Goal: Use online tool/utility: Utilize a website feature to perform a specific function

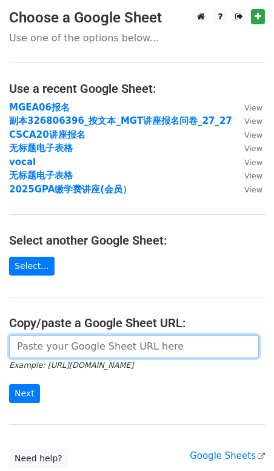
click at [47, 348] on input "url" at bounding box center [134, 346] width 250 height 23
paste input "https://docs.google.com/spreadsheets/d/1Grw-uvKqFxKRoIP3Srx1XOCsMI30jfYUGcaknA_…"
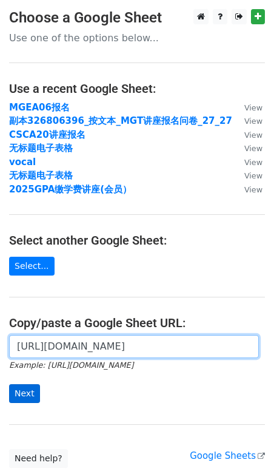
type input "https://docs.google.com/spreadsheets/d/1Grw-uvKqFxKRoIP3Srx1XOCsMI30jfYUGcaknA_…"
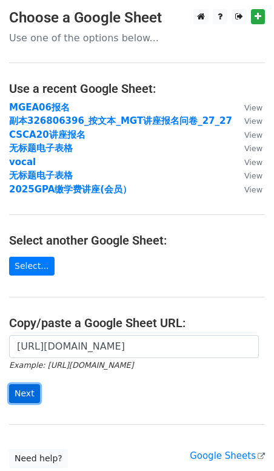
scroll to position [0, 0]
click at [30, 395] on input "Next" at bounding box center [24, 393] width 31 height 19
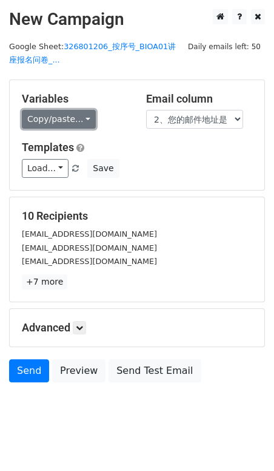
click at [55, 111] on link "Copy/paste..." at bounding box center [59, 119] width 74 height 19
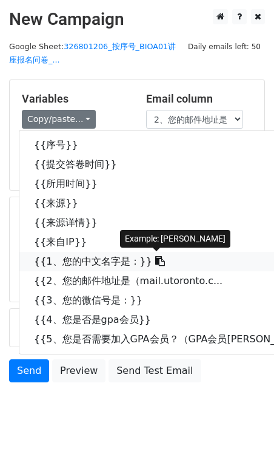
click at [64, 264] on link "{{1、您的中文名字是：}}" at bounding box center [181, 261] width 325 height 19
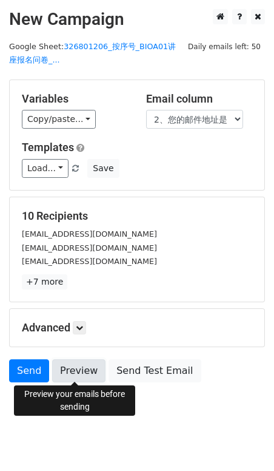
click at [86, 368] on link "Preview" at bounding box center [78, 370] width 53 height 23
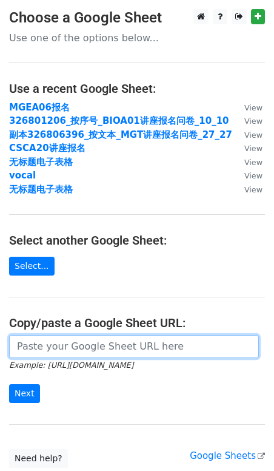
click at [59, 345] on input "url" at bounding box center [134, 346] width 250 height 23
paste input "https://docs.google.com/spreadsheets/d/1w741nxjhQlspueaSdK2Ojc-6SlAq2-XmxIGFkY3…"
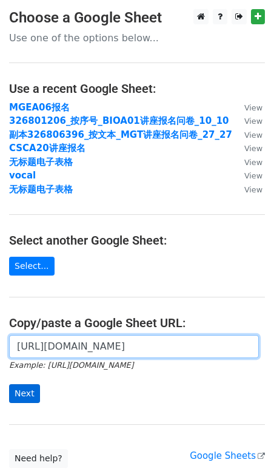
type input "https://docs.google.com/spreadsheets/d/1w741nxjhQlspueaSdK2Ojc-6SlAq2-XmxIGFkY3…"
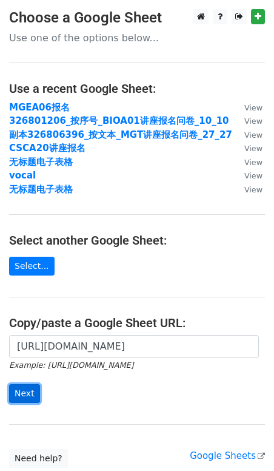
scroll to position [0, 0]
click at [22, 388] on input "Next" at bounding box center [24, 393] width 31 height 19
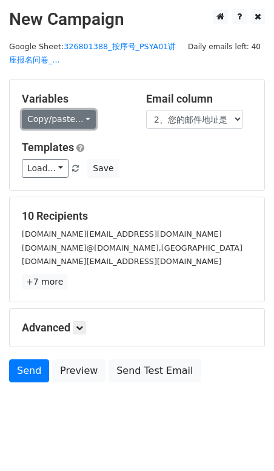
click at [75, 122] on link "Copy/paste..." at bounding box center [59, 119] width 74 height 19
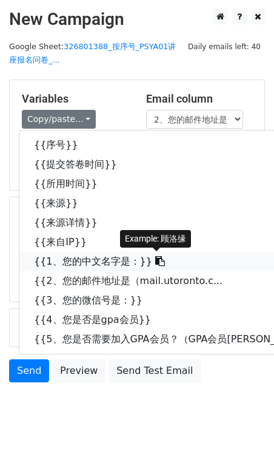
click at [109, 260] on link "{{1、您的中文名字是：}}" at bounding box center [181, 261] width 325 height 19
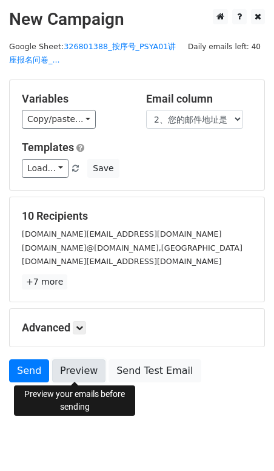
click at [90, 368] on link "Preview" at bounding box center [78, 370] width 53 height 23
